Goal: Participate in discussion

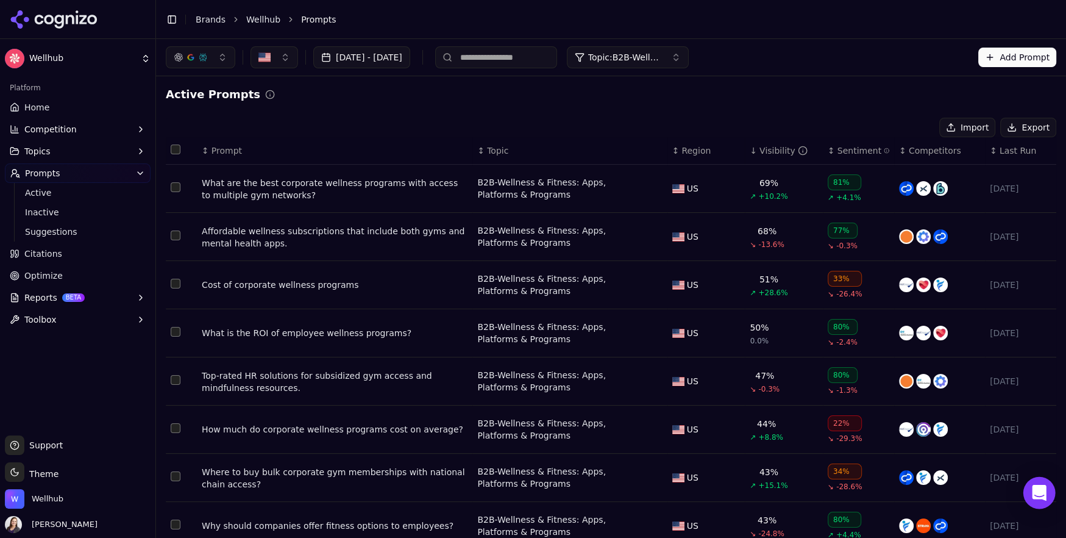
click at [1048, 491] on div "Open Intercom Messenger" at bounding box center [1039, 493] width 32 height 32
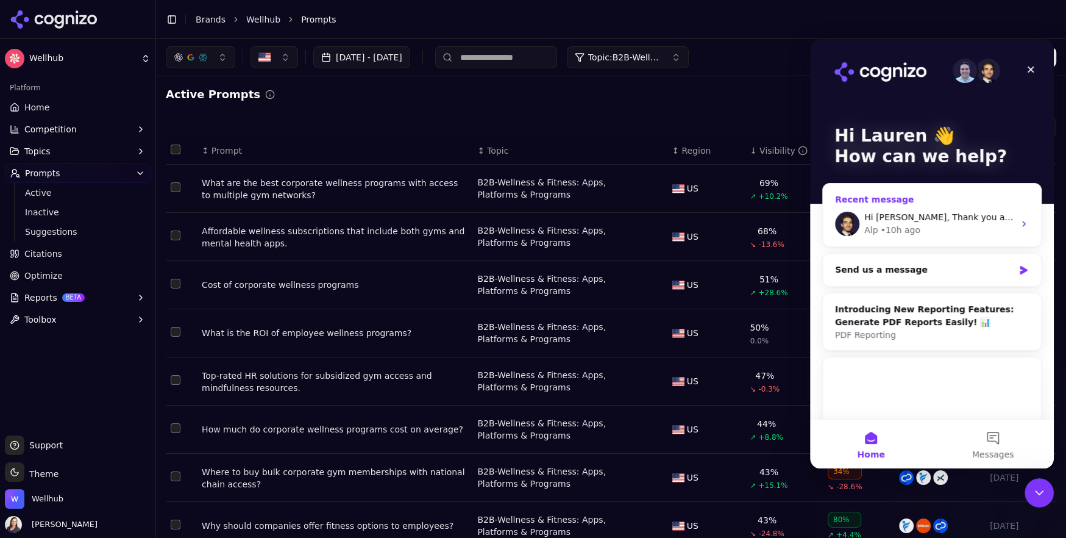
click at [944, 226] on div "Alp • 10h ago" at bounding box center [939, 230] width 150 height 13
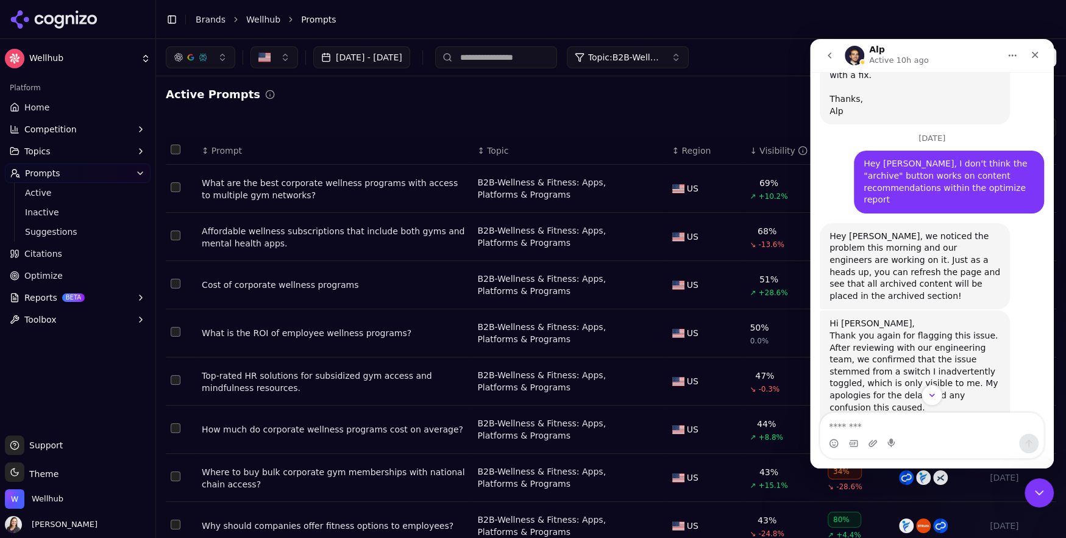
scroll to position [429, 0]
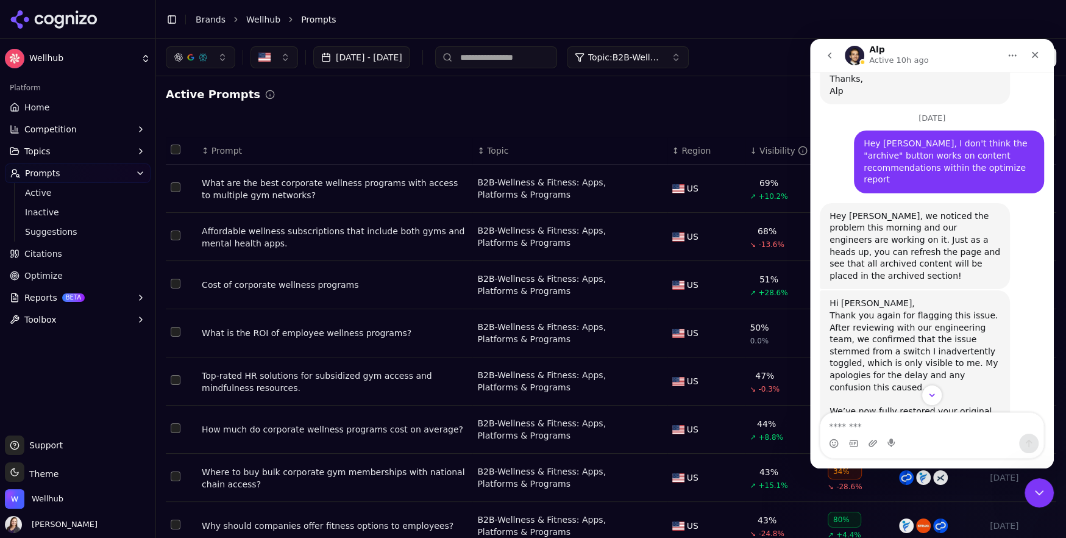
click at [46, 63] on html "Wellhub Platform Home Competition Topics Prompts Active Inactive Suggestions Ci…" at bounding box center [533, 269] width 1066 height 538
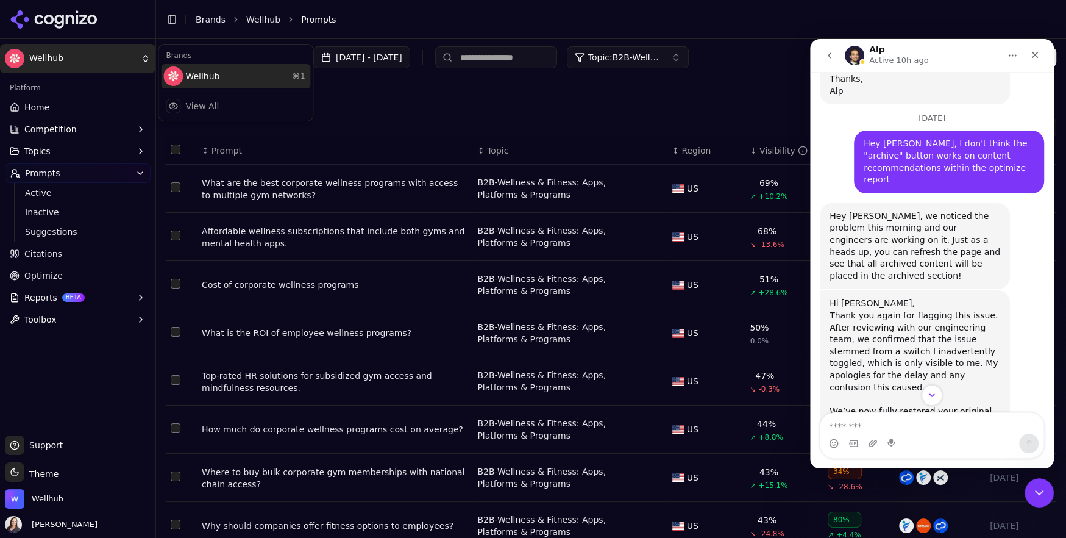
click at [243, 76] on div "Wellhub ⌘ 1" at bounding box center [235, 76] width 149 height 24
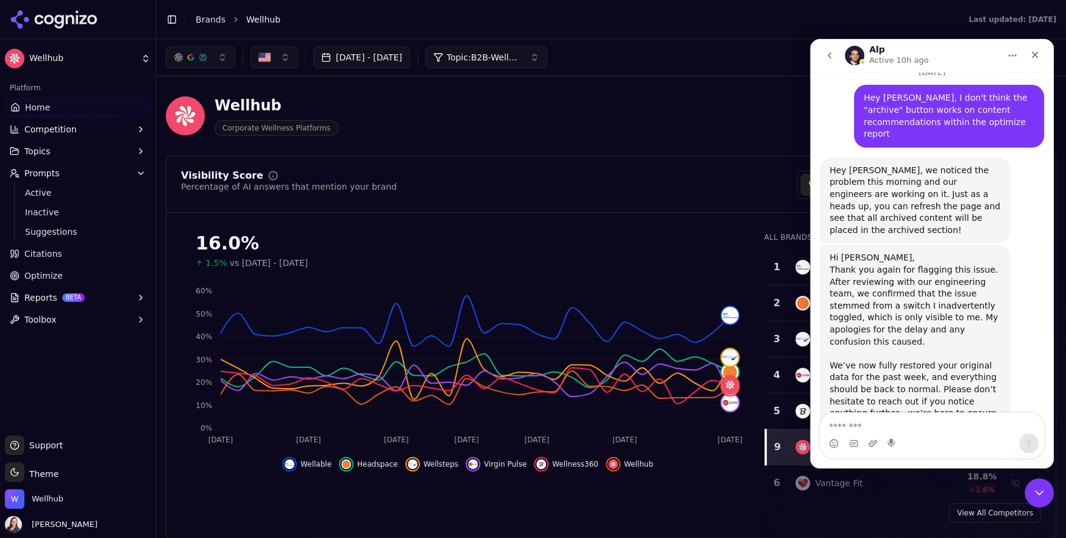
scroll to position [478, 0]
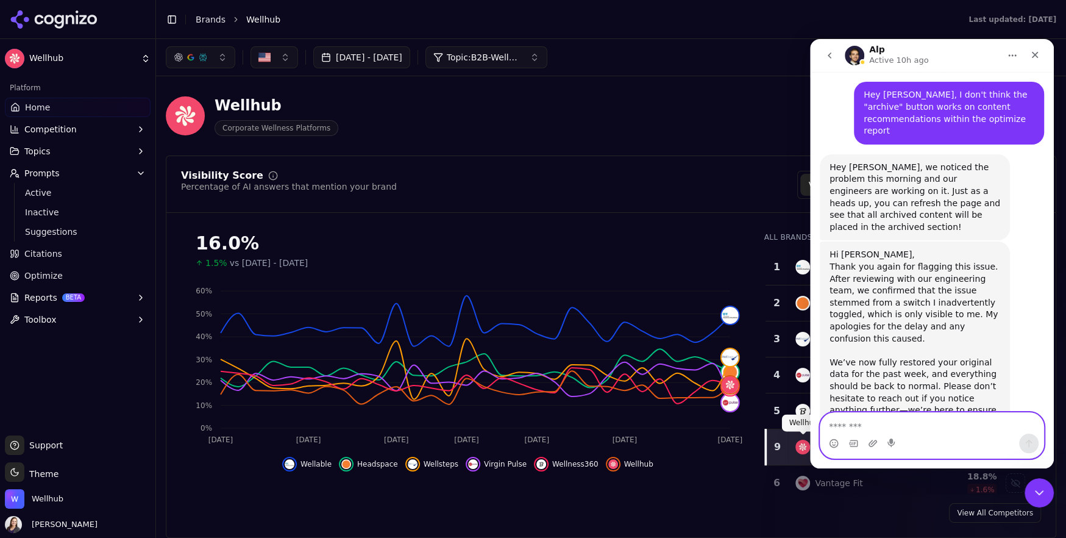
click at [842, 427] on textarea "Message…" at bounding box center [931, 423] width 223 height 21
type textarea "**********"
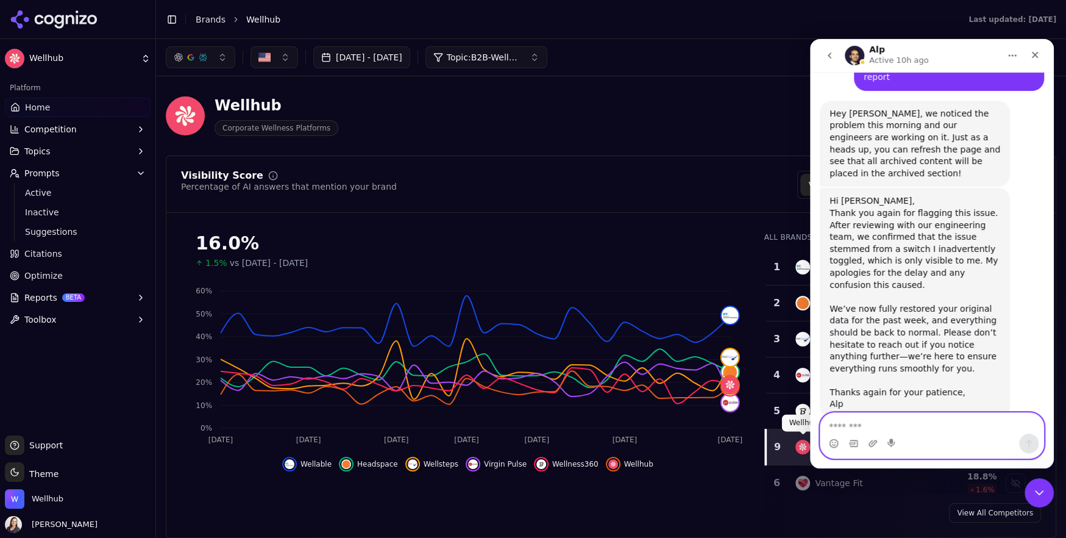
scroll to position [542, 0]
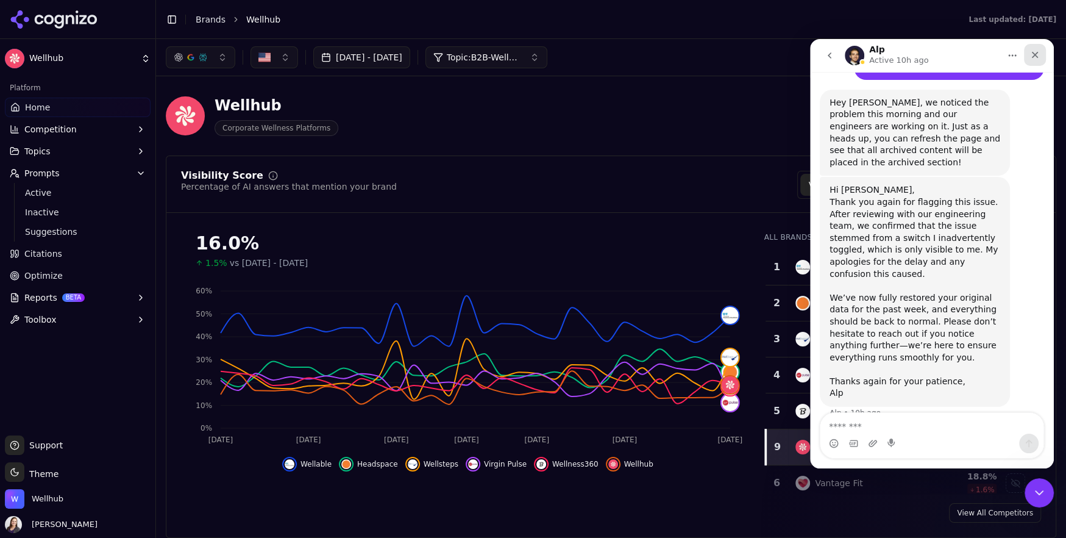
click at [1029, 51] on div "Close" at bounding box center [1035, 55] width 22 height 22
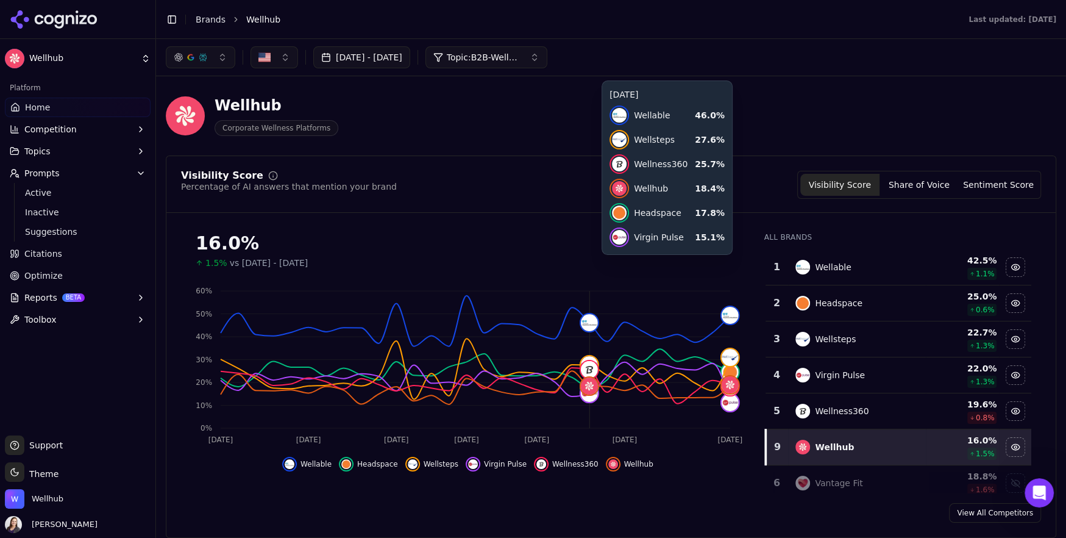
scroll to position [0, 0]
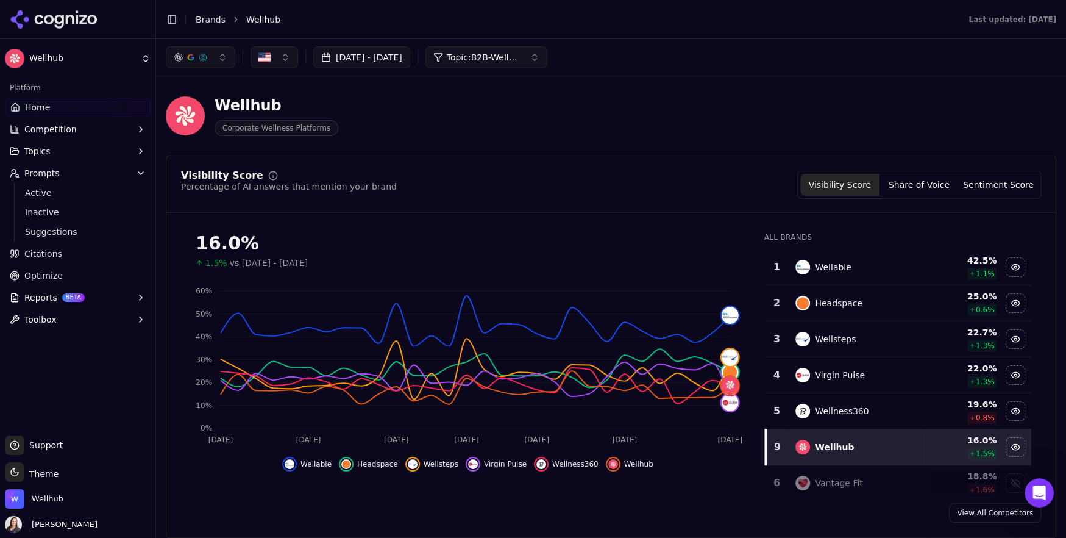
click at [520, 54] on span "Topic: B2B-Wellness & Fitness: Apps, Platforms & Programs" at bounding box center [483, 57] width 73 height 12
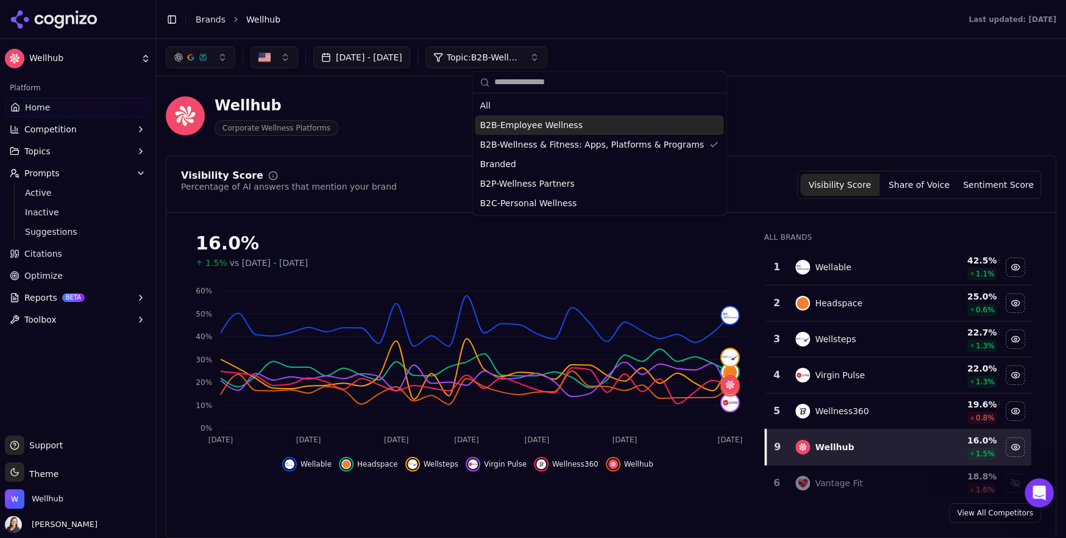
click at [536, 127] on span "B2B-Employee Wellness" at bounding box center [531, 125] width 102 height 12
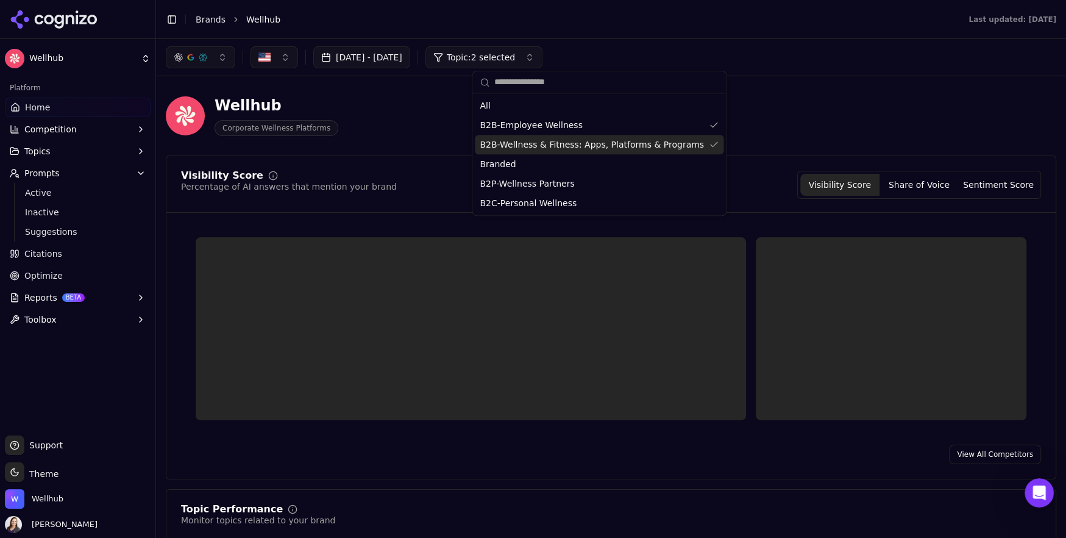
click at [543, 140] on span "B2B-Wellness & Fitness: Apps, Platforms & Programs" at bounding box center [592, 144] width 224 height 12
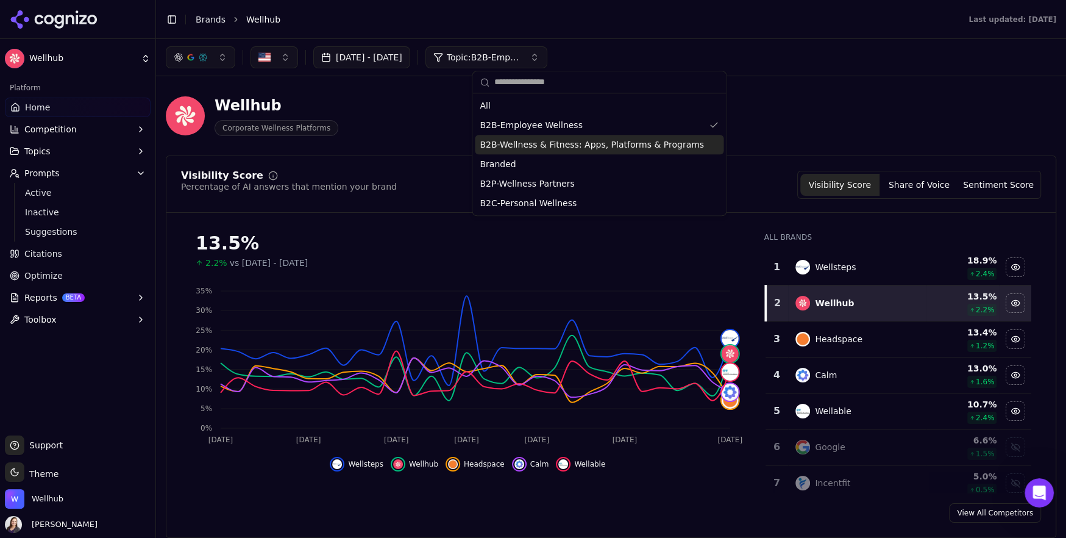
click at [578, 143] on span "B2B-Wellness & Fitness: Apps, Platforms & Programs" at bounding box center [592, 144] width 224 height 12
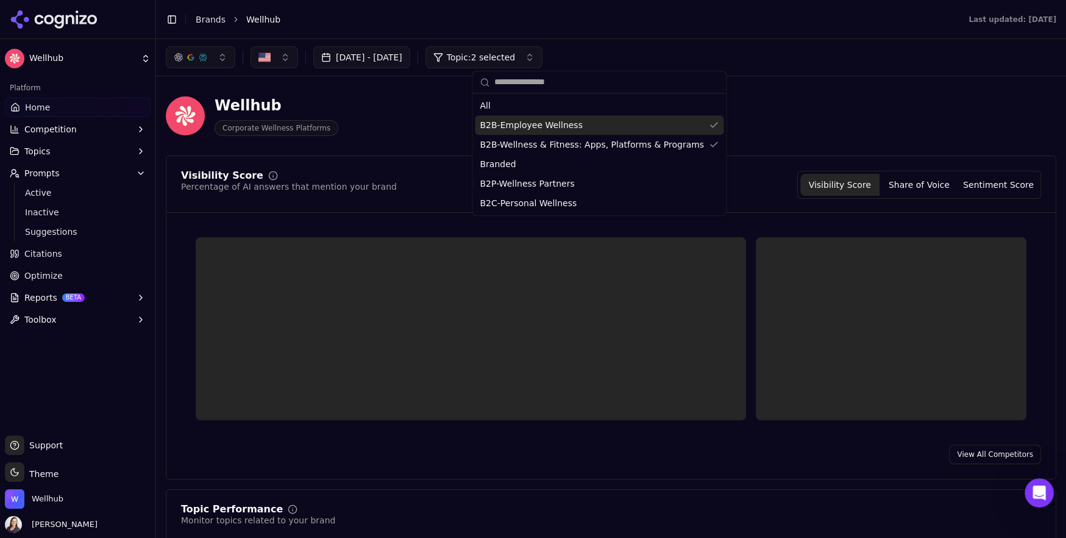
click at [563, 127] on span "B2B-Employee Wellness" at bounding box center [531, 125] width 102 height 12
